Goal: Task Accomplishment & Management: Manage account settings

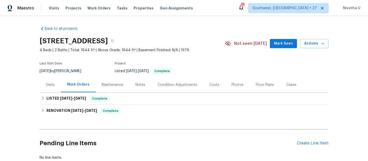
click at [93, 11] on div "Visits Projects Work Orders Tasks Properties Geo Assignments" at bounding box center [124, 8] width 150 height 10
click at [96, 10] on span "Work Orders" at bounding box center [98, 8] width 23 height 5
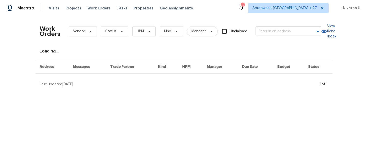
click at [275, 32] on input "text" at bounding box center [280, 32] width 51 height 8
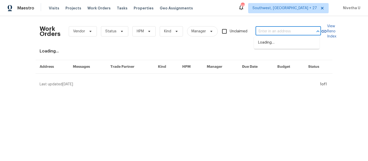
paste input "[STREET_ADDRESS]"
type input "[STREET_ADDRESS]"
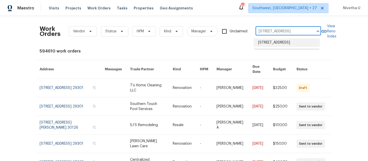
click at [279, 44] on li "[STREET_ADDRESS]" at bounding box center [286, 43] width 65 height 8
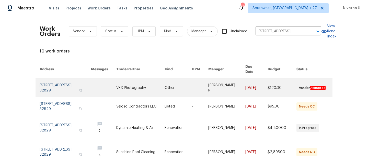
click at [48, 81] on link at bounding box center [65, 88] width 51 height 18
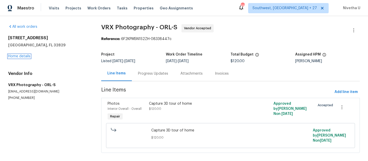
click at [20, 56] on link "Home details" at bounding box center [19, 57] width 22 height 4
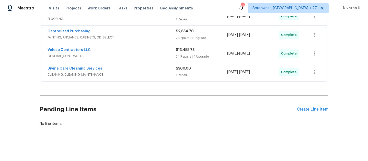
scroll to position [245, 0]
click at [144, 74] on span "CLEANING, CLEANING_MAINTENANCE" at bounding box center [111, 74] width 128 height 5
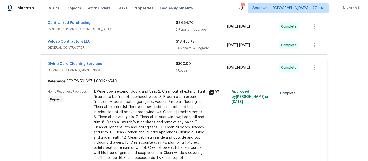
click at [142, 71] on span "CLEANING, CLEANING_MAINTENANCE" at bounding box center [111, 70] width 128 height 5
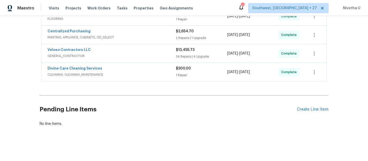
click at [139, 54] on span "GENERAL_CONTRACTOR" at bounding box center [111, 56] width 128 height 5
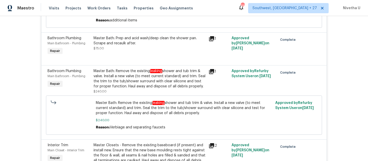
scroll to position [1659, 0]
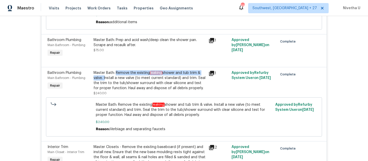
drag, startPoint x: 113, startPoint y: 94, endPoint x: 102, endPoint y: 100, distance: 12.4
click at [102, 91] on div "Master Bath: Remove the existing leaking shower and tub trim & valve. Install a…" at bounding box center [149, 80] width 112 height 20
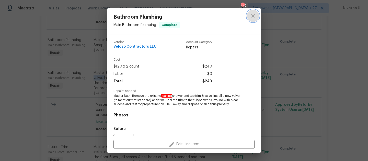
click at [255, 16] on icon "close" at bounding box center [253, 16] width 6 height 6
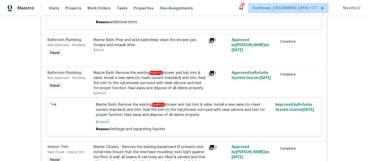
click at [118, 91] on div "Master Bath: Remove the existing leaking shower and tub trim & valve. Install a…" at bounding box center [149, 80] width 112 height 20
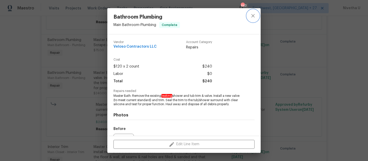
click at [252, 17] on icon "close" at bounding box center [252, 15] width 3 height 3
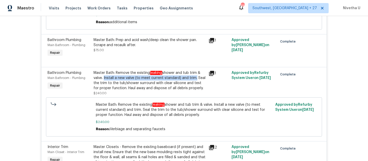
drag, startPoint x: 101, startPoint y: 99, endPoint x: 191, endPoint y: 101, distance: 89.9
click at [191, 91] on div "Master Bath: Remove the existing leaking shower and tub trim & valve. Install a…" at bounding box center [149, 80] width 112 height 20
copy div "Install a new valve (to meet current standard) and trim"
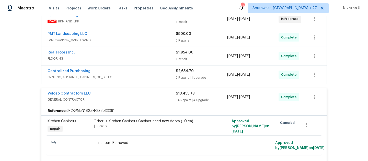
scroll to position [202, 0]
click at [134, 93] on div "Veloso Contractors LLC" at bounding box center [111, 94] width 128 height 6
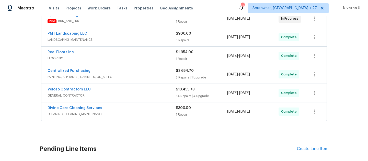
click at [132, 73] on div "Centralized Purchasing" at bounding box center [111, 71] width 128 height 6
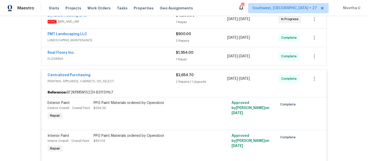
scroll to position [199, 0]
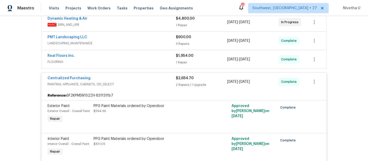
click at [136, 83] on span "PAINTING, APPLIANCE, CABINETS, OD_SELECT" at bounding box center [111, 84] width 128 height 5
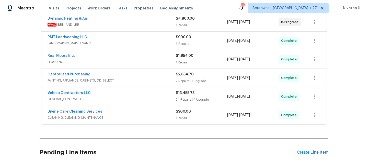
click at [135, 62] on span "FLOORING" at bounding box center [111, 61] width 128 height 5
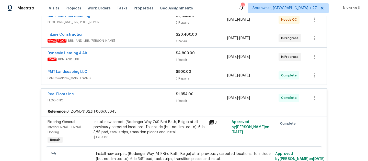
scroll to position [163, 0]
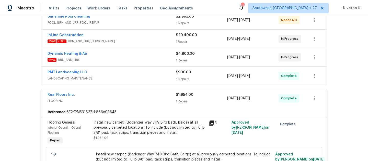
click at [134, 99] on span "FLOORING" at bounding box center [111, 101] width 128 height 5
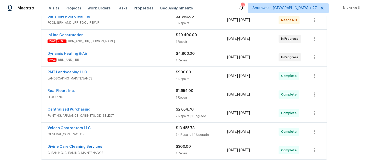
click at [128, 74] on div "PMT Landscaping LLC" at bounding box center [111, 73] width 128 height 6
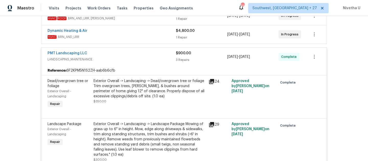
scroll to position [176, 0]
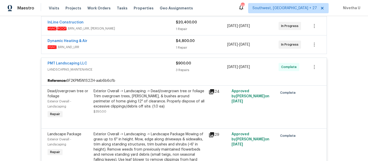
click at [125, 65] on div "PMT Landscaping LLC" at bounding box center [111, 64] width 128 height 6
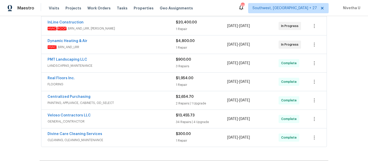
click at [123, 47] on span "HVAC , BRN_AND_LRR" at bounding box center [111, 47] width 128 height 5
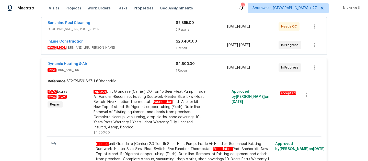
scroll to position [156, 0]
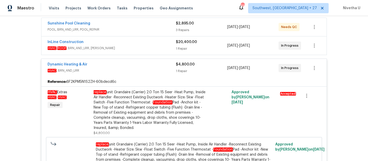
click at [127, 68] on div "Dynamic Heating & Air" at bounding box center [111, 65] width 128 height 6
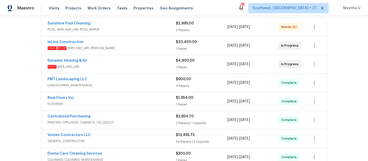
click at [126, 51] on div "InLine Construction HVAC , ROOF , BRN_AND_LRR, [PERSON_NAME]" at bounding box center [111, 46] width 128 height 12
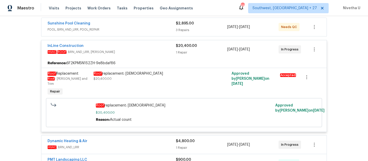
click at [126, 51] on span "HVAC , ROOF , BRN_AND_LRR, [PERSON_NAME]" at bounding box center [111, 52] width 128 height 5
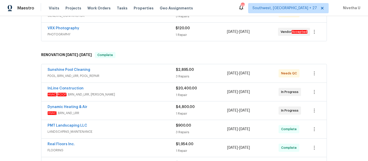
scroll to position [109, 0]
click at [126, 78] on span "POOL, BRN_AND_LRR, POOL_REPAIR" at bounding box center [111, 76] width 128 height 5
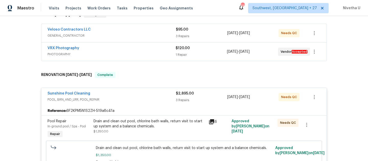
scroll to position [90, 0]
click at [143, 97] on div "Sunshine Pool Cleaning" at bounding box center [111, 95] width 128 height 6
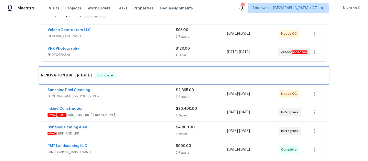
click at [137, 72] on div "RENOVATION [DATE] - [DATE] Complete" at bounding box center [183, 75] width 285 height 6
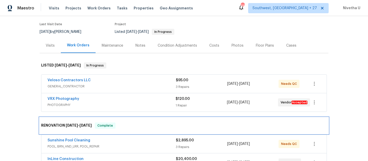
scroll to position [39, 0]
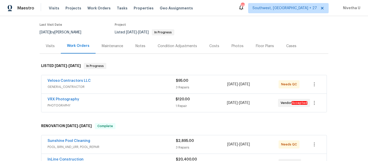
click at [137, 102] on div "VRX Photography" at bounding box center [111, 100] width 128 height 6
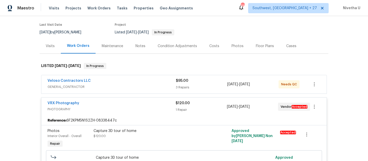
click at [137, 105] on div "VRX Photography" at bounding box center [111, 104] width 128 height 6
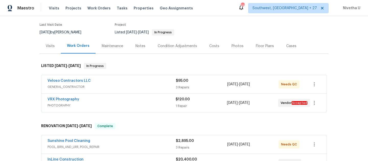
click at [135, 89] on span "GENERAL_CONTRACTOR" at bounding box center [111, 86] width 128 height 5
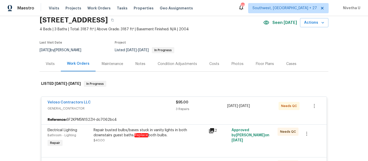
scroll to position [19, 0]
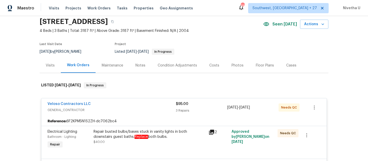
click at [135, 108] on span "GENERAL_CONTRACTOR" at bounding box center [111, 110] width 128 height 5
